Goal: Information Seeking & Learning: Find specific page/section

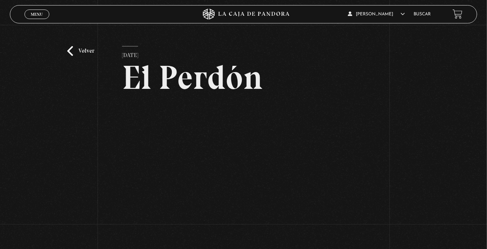
scroll to position [3, 0]
click at [69, 57] on link "Volver" at bounding box center [80, 52] width 27 height 10
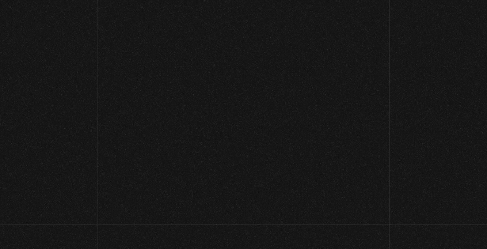
scroll to position [85, 0]
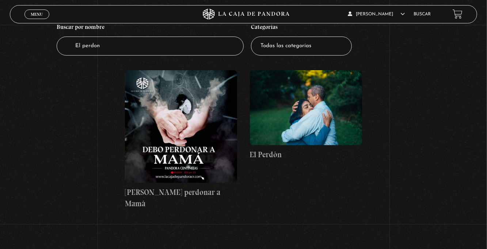
click at [419, 15] on link "Buscar" at bounding box center [421, 14] width 17 height 4
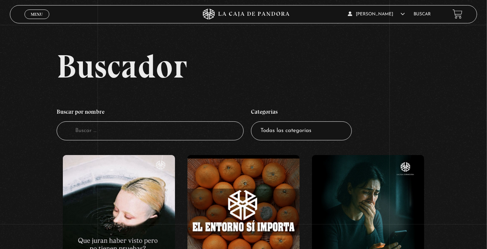
click at [105, 133] on input "Buscador" at bounding box center [150, 130] width 187 height 19
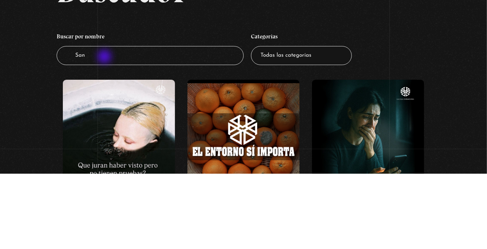
type input "Sana"
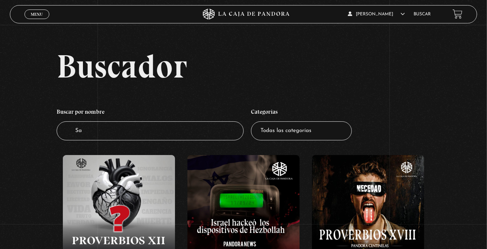
click at [97, 132] on input "Sa" at bounding box center [150, 130] width 187 height 19
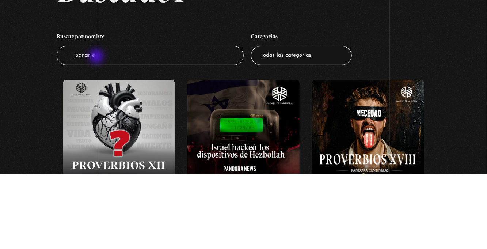
type input "Sanar el"
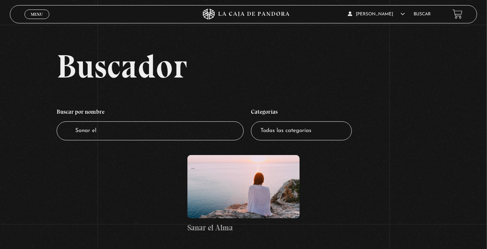
click at [114, 138] on input "Sanar el" at bounding box center [150, 130] width 187 height 19
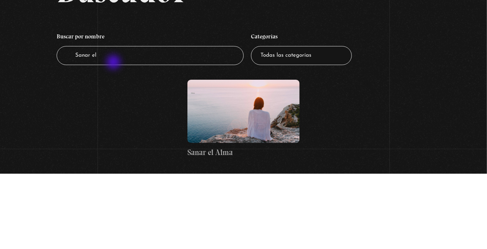
click at [116, 130] on input "Sanar el" at bounding box center [150, 130] width 187 height 19
type input "S"
type input "Ti"
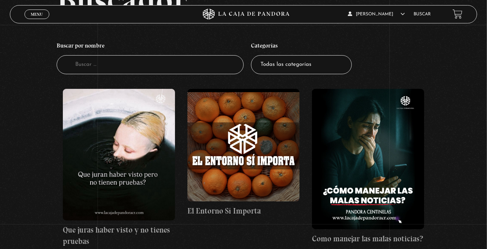
scroll to position [68, 0]
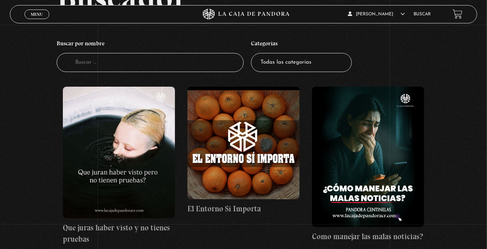
click at [103, 64] on input "Buscador" at bounding box center [150, 62] width 187 height 19
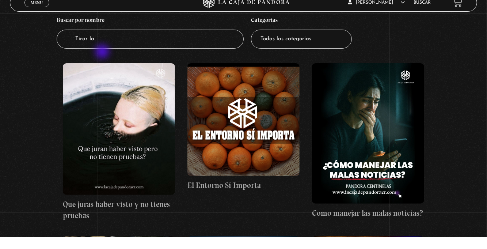
type input "Tirar la"
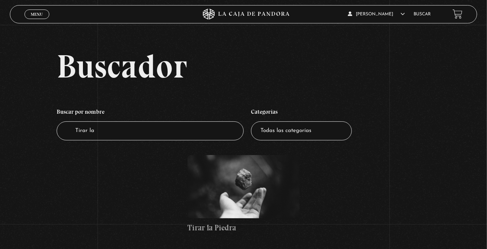
click at [224, 195] on figure at bounding box center [243, 186] width 112 height 63
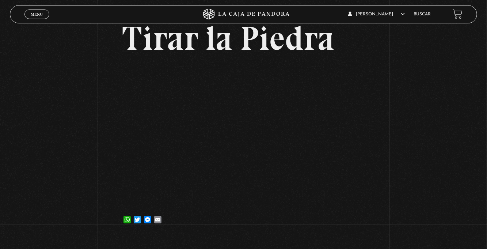
scroll to position [44, 0]
